Goal: Navigation & Orientation: Go to known website

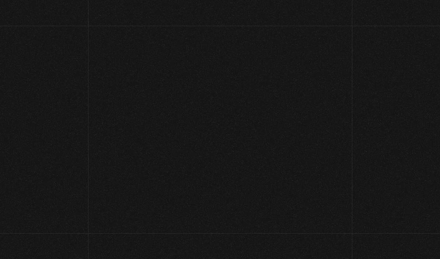
scroll to position [10, 0]
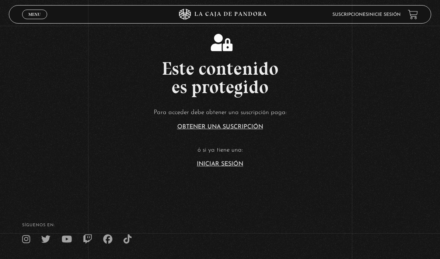
click at [232, 167] on link "Iniciar Sesión" at bounding box center [220, 164] width 46 height 6
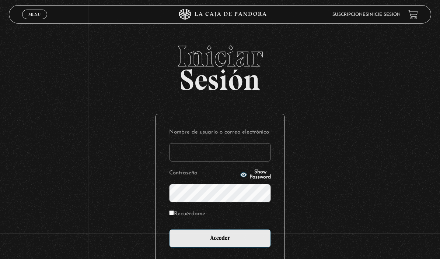
type input "biancaazofeifa@gmail.com"
click at [220, 244] on input "Acceder" at bounding box center [220, 239] width 102 height 18
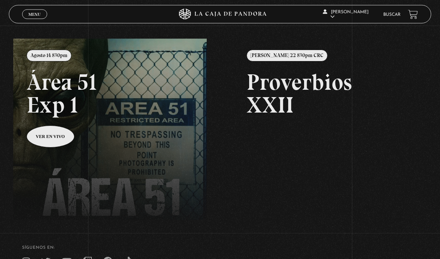
scroll to position [74, 0]
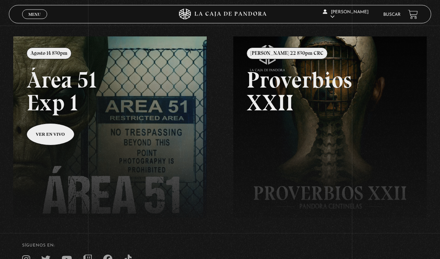
click at [45, 141] on link at bounding box center [233, 166] width 440 height 259
